Goal: Check status: Check status

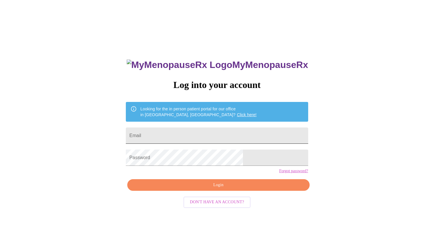
click at [205, 132] on input "Email" at bounding box center [217, 135] width 182 height 16
type input "[EMAIL_ADDRESS][DOMAIN_NAME]"
click at [241, 189] on span "Login" at bounding box center [218, 184] width 169 height 7
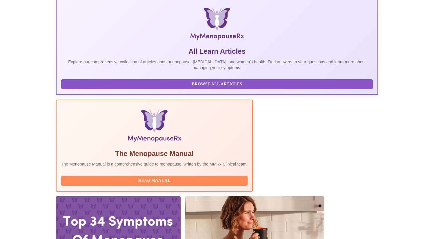
scroll to position [145, 0]
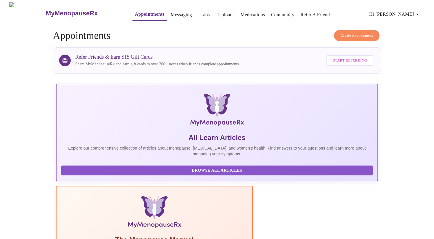
scroll to position [196, 0]
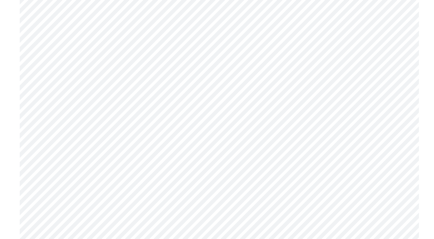
scroll to position [1916, 0]
